Goal: Information Seeking & Learning: Learn about a topic

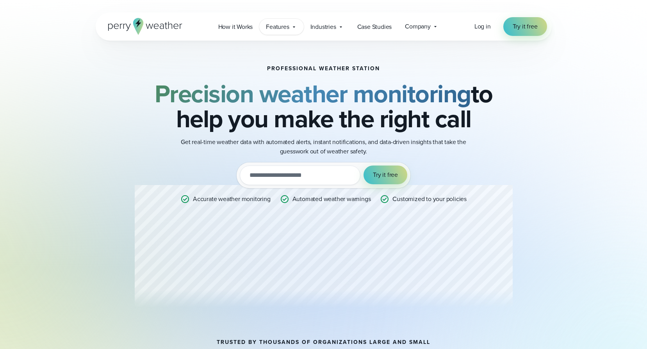
click at [296, 26] on icon at bounding box center [294, 27] width 6 height 6
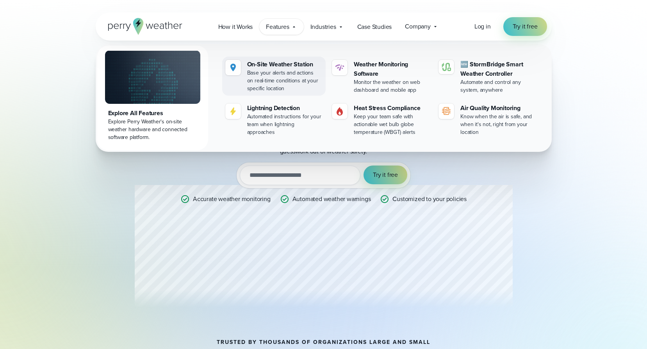
click at [290, 70] on div "Base your alerts and actions on real-time conditions at your specific location" at bounding box center [284, 80] width 75 height 23
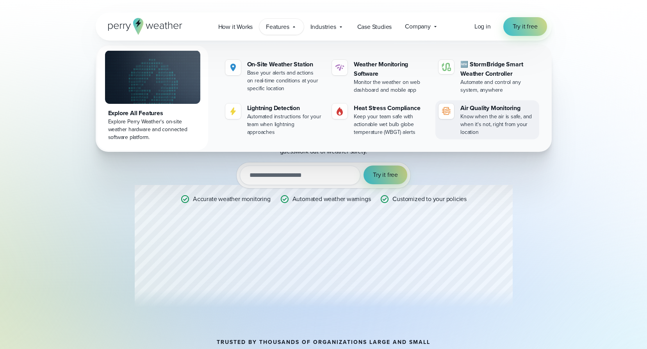
click at [502, 126] on div "Know when the air is safe, and when it's not, right from your location" at bounding box center [498, 124] width 75 height 23
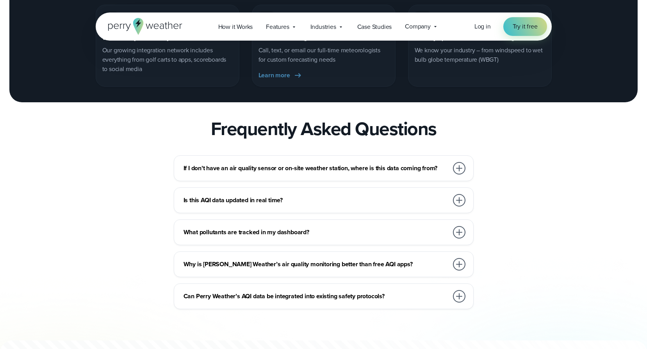
scroll to position [2188, 0]
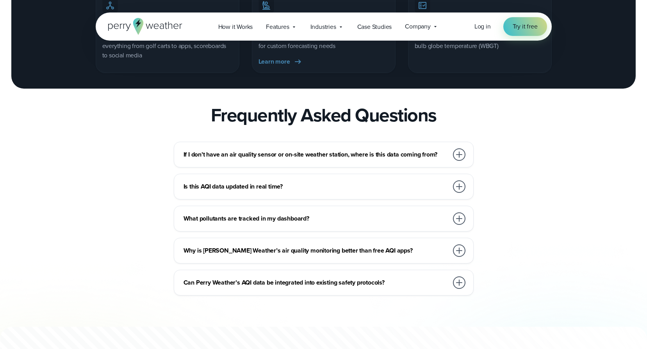
click at [461, 257] on div at bounding box center [459, 251] width 13 height 13
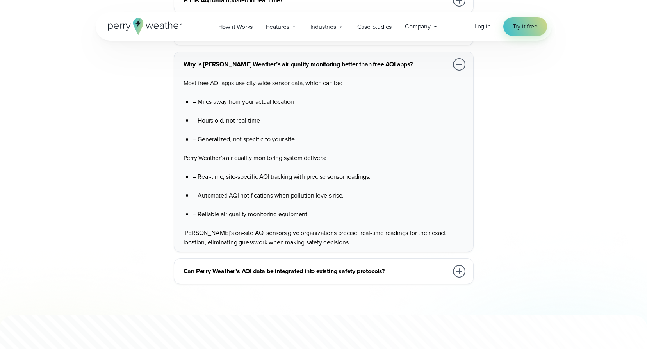
scroll to position [2383, 0]
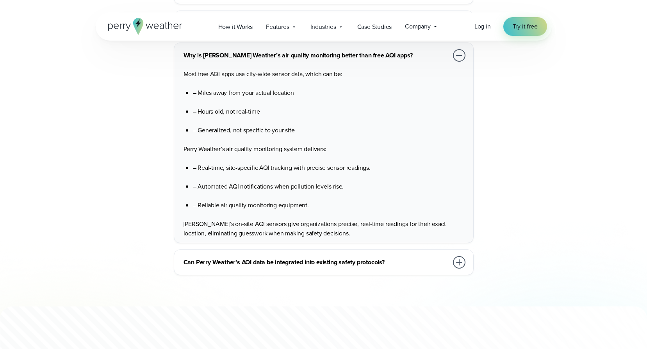
click at [463, 269] on div at bounding box center [459, 262] width 13 height 13
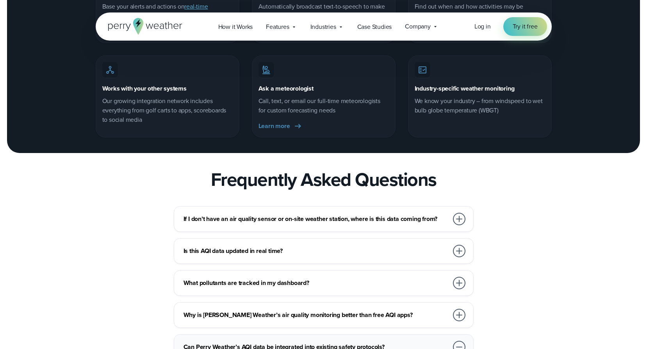
scroll to position [2149, 0]
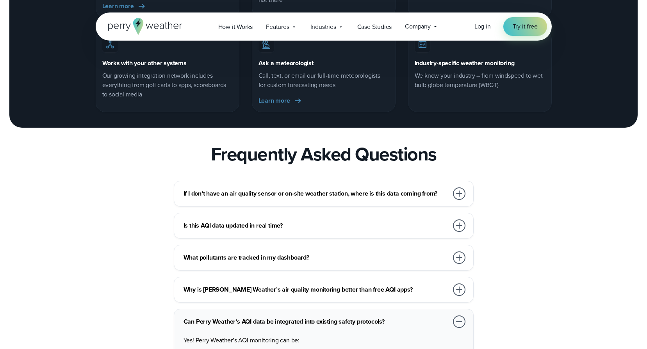
click at [462, 200] on div at bounding box center [459, 194] width 13 height 13
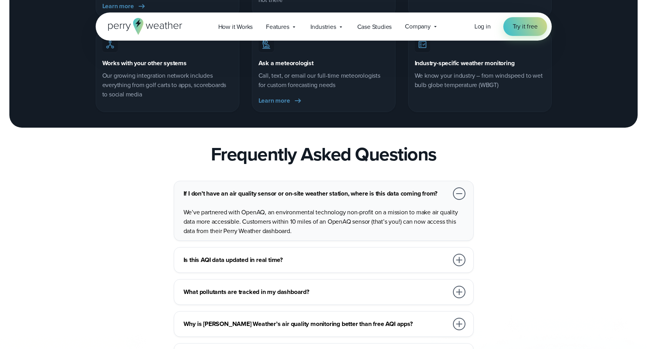
click at [460, 200] on div at bounding box center [459, 194] width 13 height 13
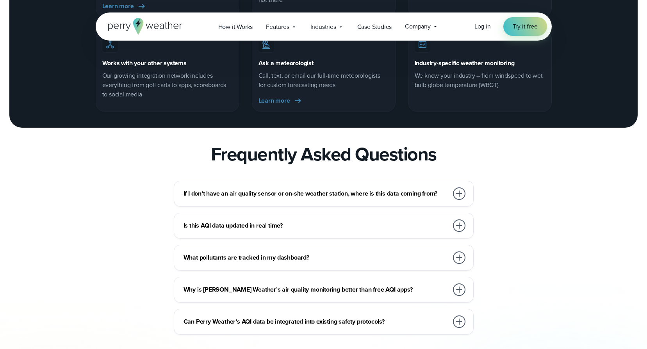
click at [459, 232] on div at bounding box center [459, 226] width 13 height 13
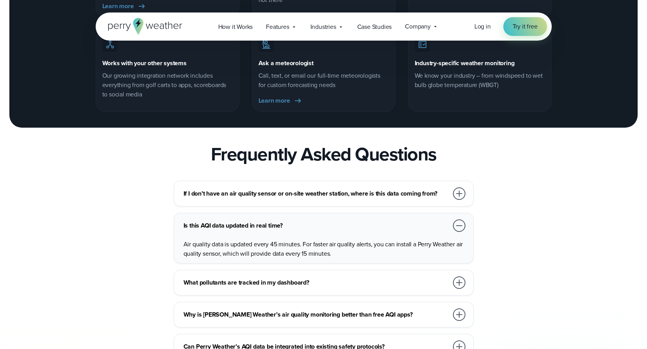
click at [460, 232] on div at bounding box center [459, 226] width 13 height 13
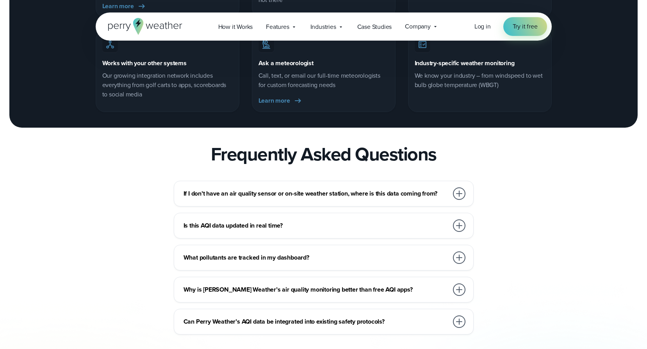
click at [456, 264] on div at bounding box center [459, 258] width 13 height 13
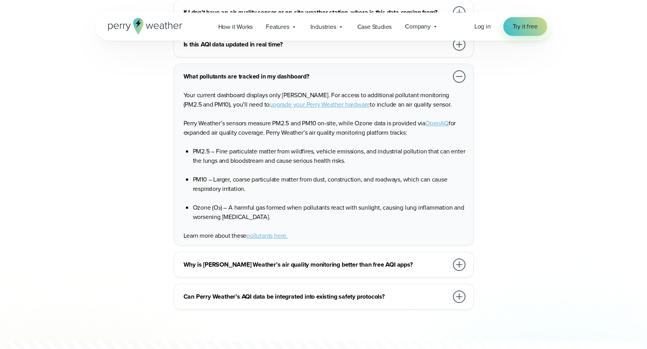
scroll to position [2344, 0]
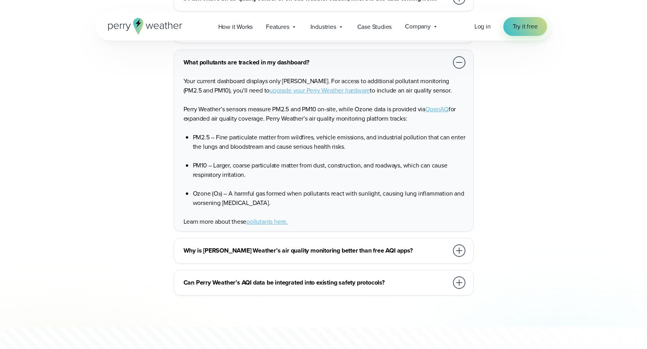
click at [467, 296] on div "Can Perry Weather’s AQI data be integrated into existing safety protocols? Yes!…" at bounding box center [324, 283] width 300 height 26
click at [463, 289] on div at bounding box center [459, 283] width 13 height 13
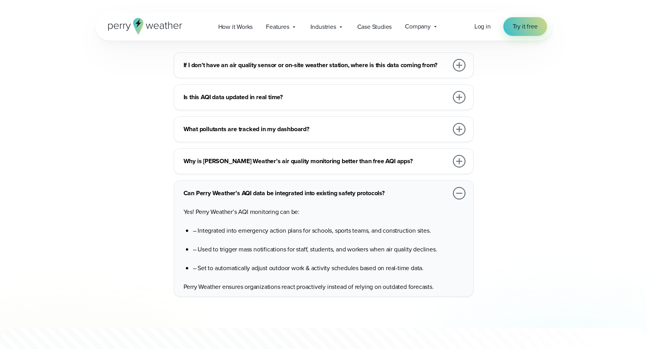
scroll to position [2227, 0]
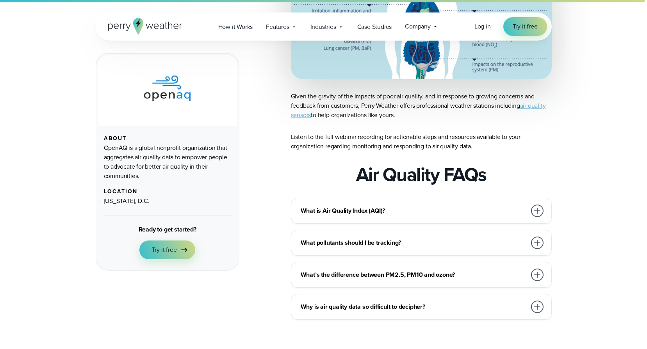
scroll to position [586, 0]
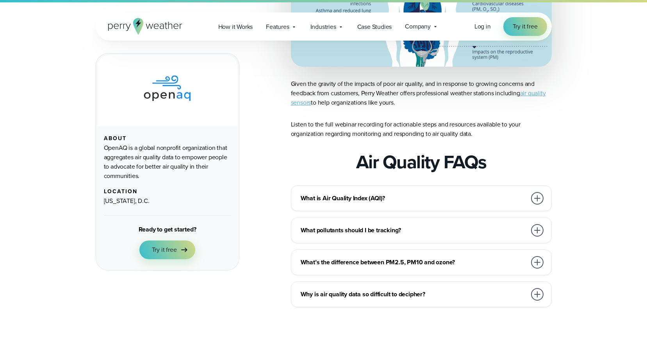
click at [531, 198] on div at bounding box center [537, 198] width 13 height 13
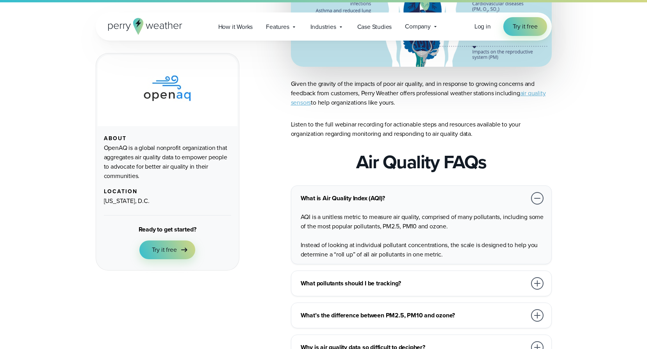
click at [541, 283] on div at bounding box center [537, 283] width 13 height 13
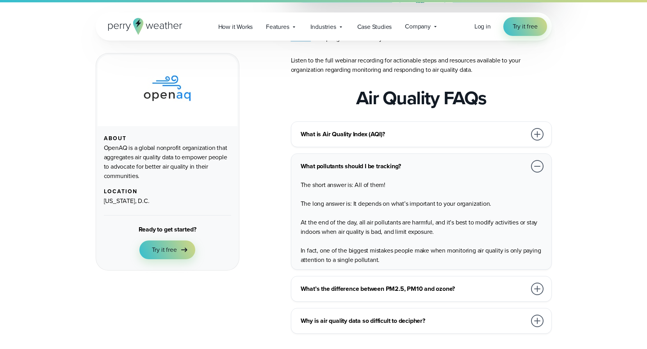
scroll to position [664, 0]
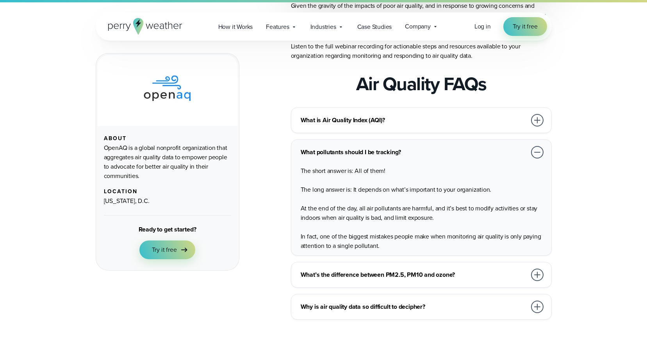
click at [536, 274] on div at bounding box center [537, 275] width 13 height 13
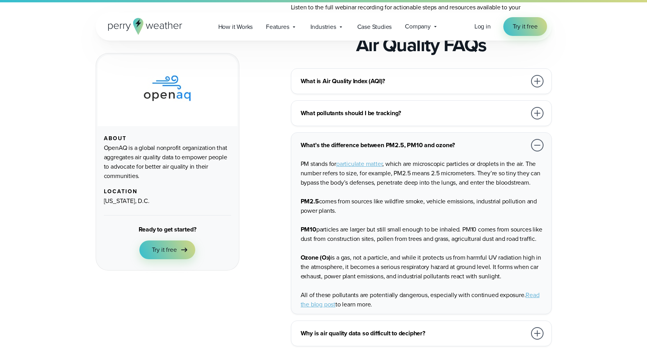
scroll to position [742, 0]
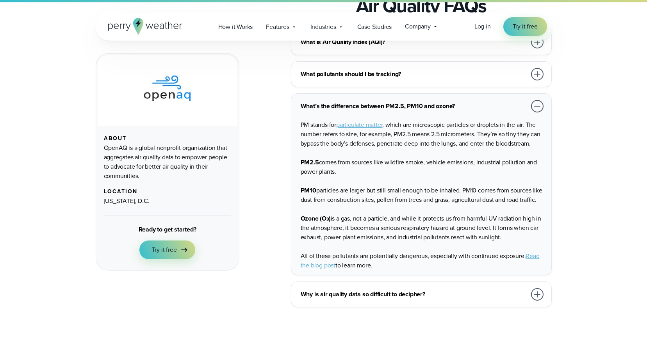
click at [547, 295] on div "Why is air quality data so difficult to decipher? Air quality data can often ca…" at bounding box center [421, 295] width 261 height 26
click at [544, 295] on div at bounding box center [538, 295] width 16 height 16
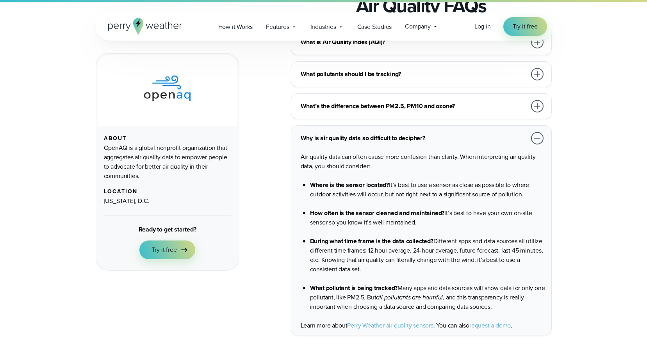
click at [420, 325] on link "Perry Weather air quality sensors" at bounding box center [390, 325] width 86 height 9
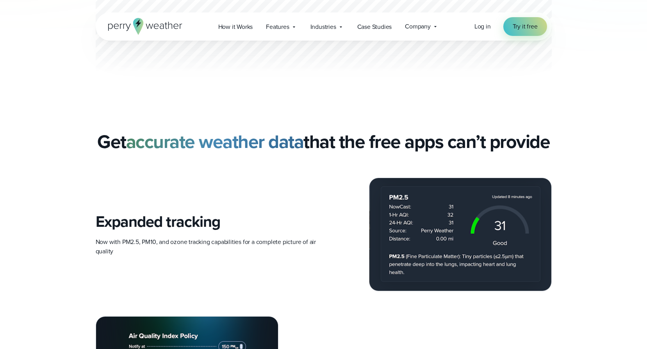
scroll to position [508, 0]
